Goal: Navigation & Orientation: Find specific page/section

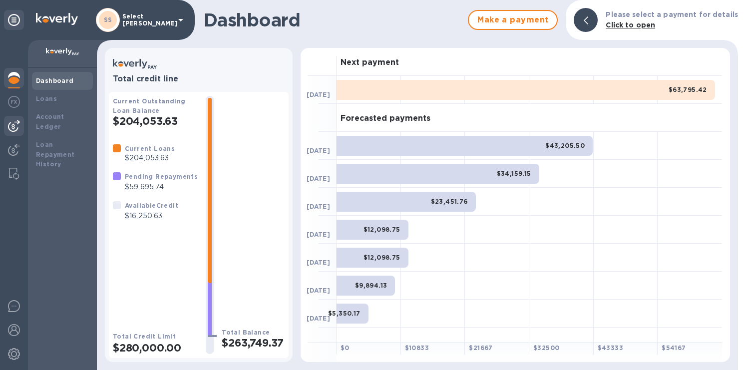
click at [14, 123] on img at bounding box center [14, 126] width 12 height 12
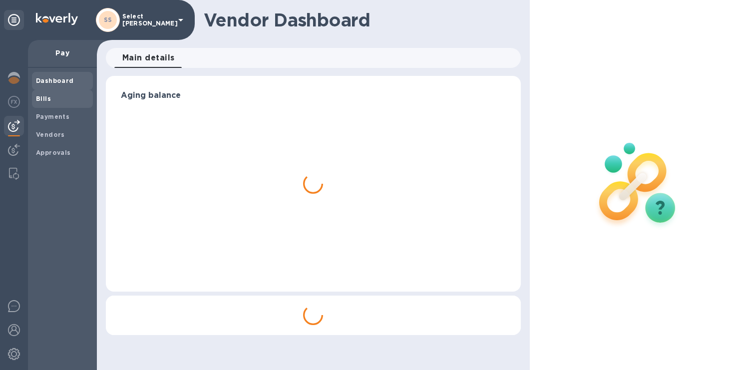
click at [42, 100] on b "Bills" at bounding box center [43, 98] width 15 height 7
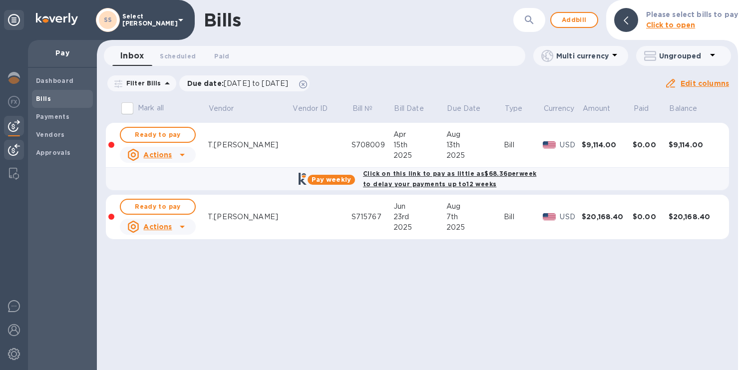
click at [8, 145] on img at bounding box center [14, 150] width 12 height 12
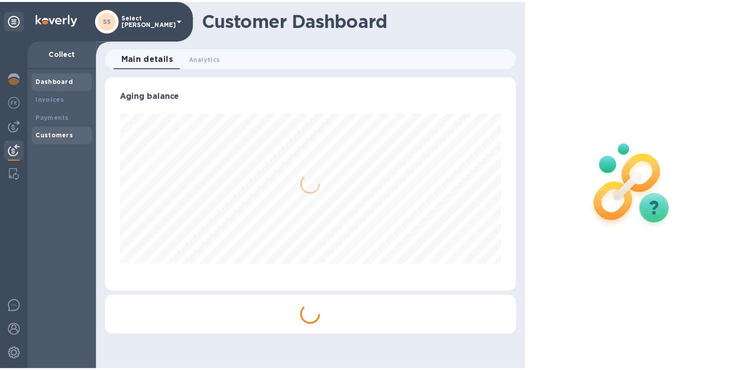
scroll to position [216, 411]
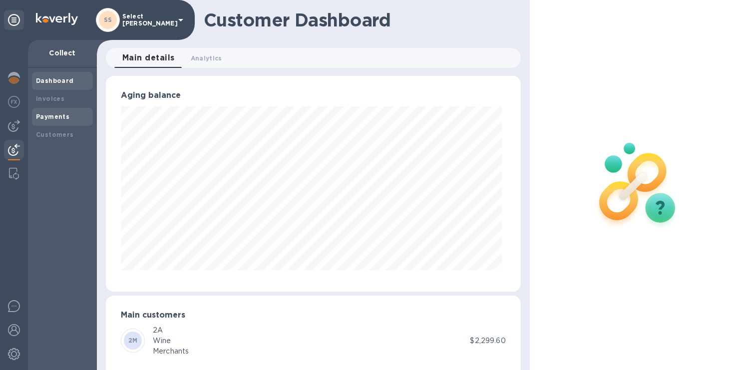
click at [54, 115] on b "Payments" at bounding box center [52, 116] width 33 height 7
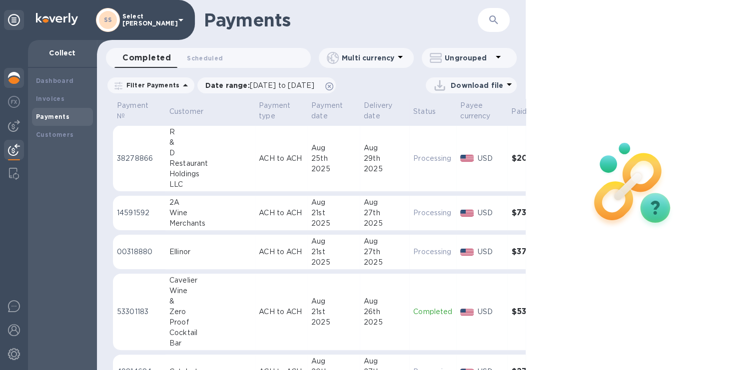
click at [14, 74] on img at bounding box center [14, 78] width 12 height 12
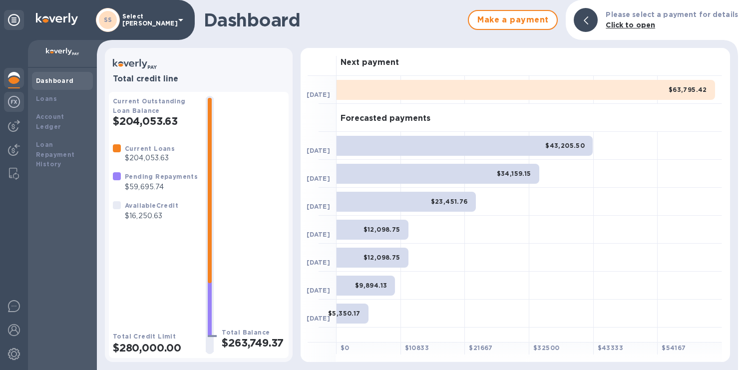
click at [11, 102] on img at bounding box center [14, 102] width 12 height 12
